Goal: Information Seeking & Learning: Find specific page/section

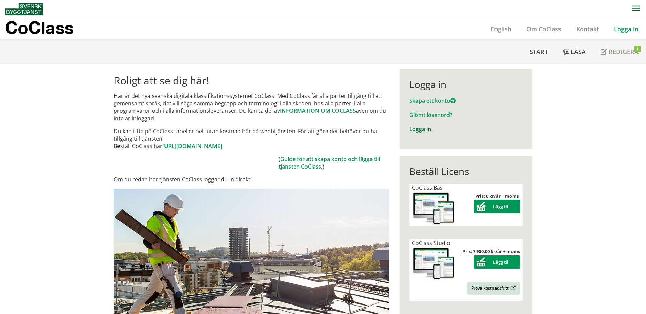
click at [413, 126] on link "Logga in" at bounding box center [420, 129] width 22 height 7
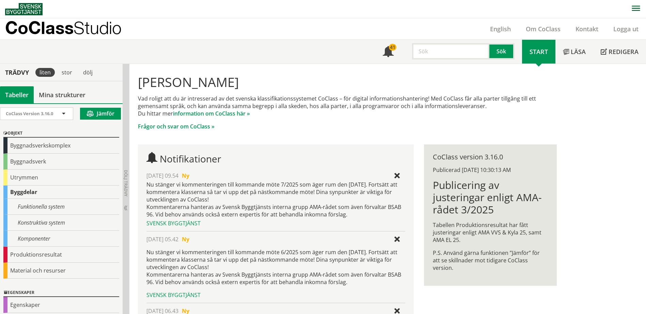
click at [463, 54] on input "text" at bounding box center [450, 51] width 77 height 16
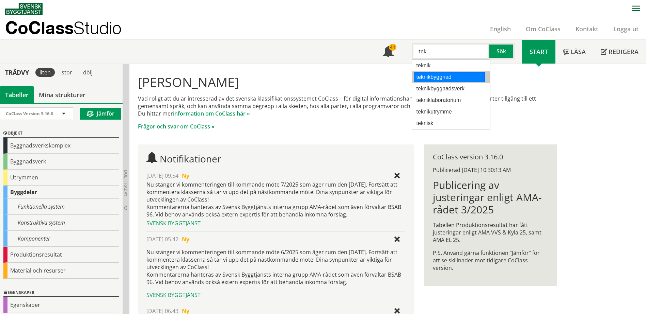
click at [438, 83] on li "teknikbyggnad" at bounding box center [451, 77] width 78 height 12
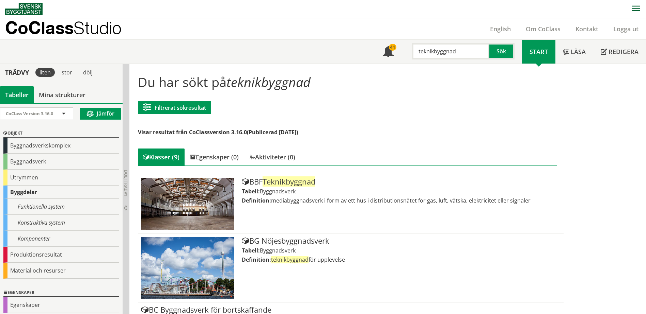
type input "teknikbyggnad"
